Goal: Task Accomplishment & Management: Manage account settings

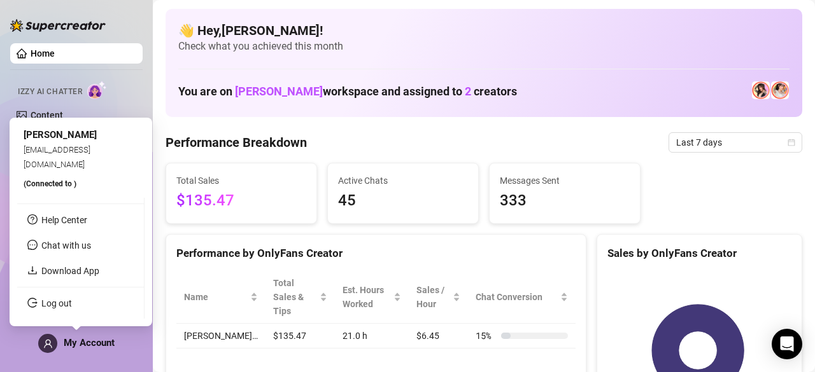
click at [47, 338] on span at bounding box center [47, 343] width 19 height 19
click at [60, 298] on link "Log out" at bounding box center [56, 303] width 31 height 10
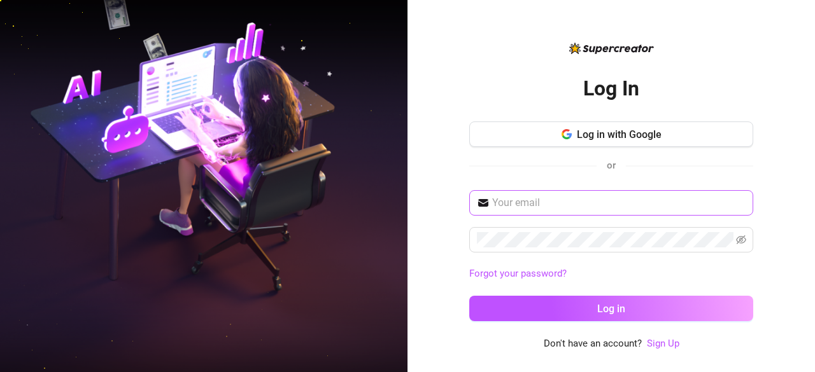
click at [546, 211] on span at bounding box center [611, 202] width 284 height 25
type input "[EMAIL_ADDRESS][DOMAIN_NAME]"
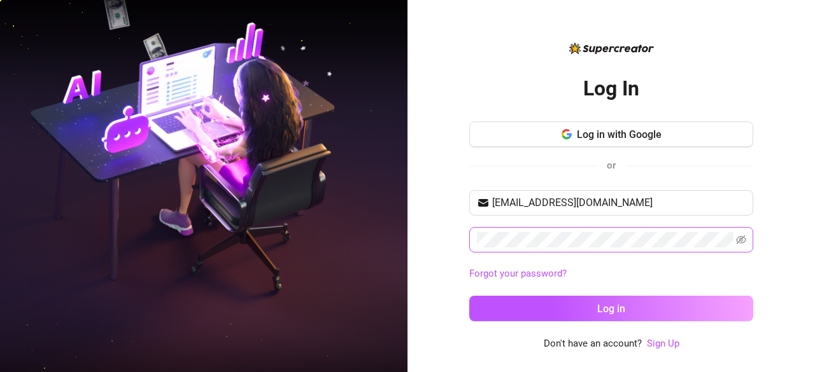
click at [539, 227] on span at bounding box center [611, 239] width 284 height 25
click at [736, 243] on icon "eye-invisible" at bounding box center [741, 240] width 10 height 10
click at [469, 296] on button "Log in" at bounding box center [611, 308] width 284 height 25
